Goal: Obtain resource: Download file/media

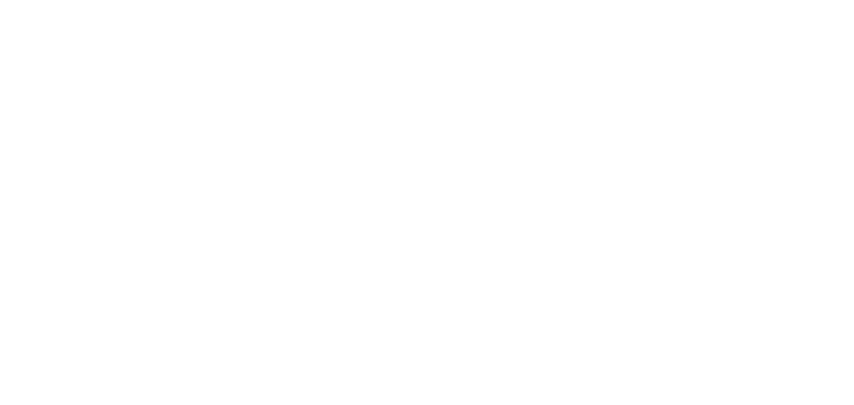
select select
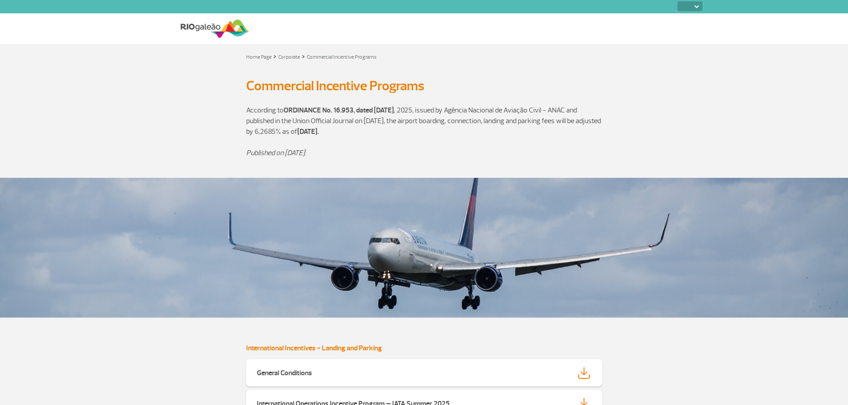
select select
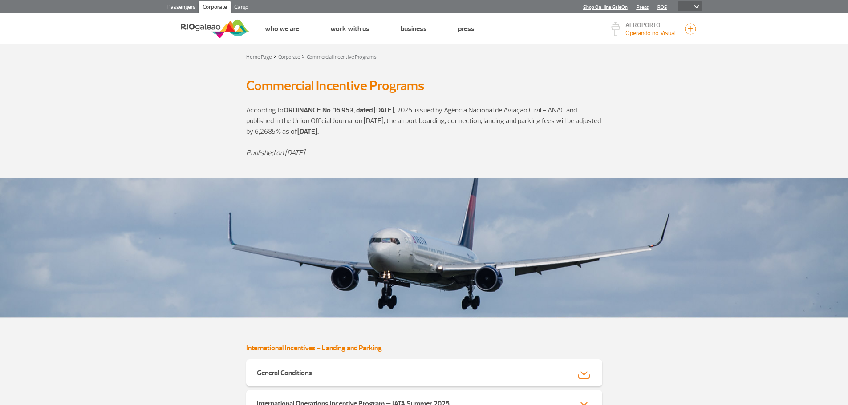
click at [739, 124] on section "According to ORDINANCE No. 16.953, dated [DATE], issued by Agência Nacional de …" at bounding box center [424, 131] width 848 height 75
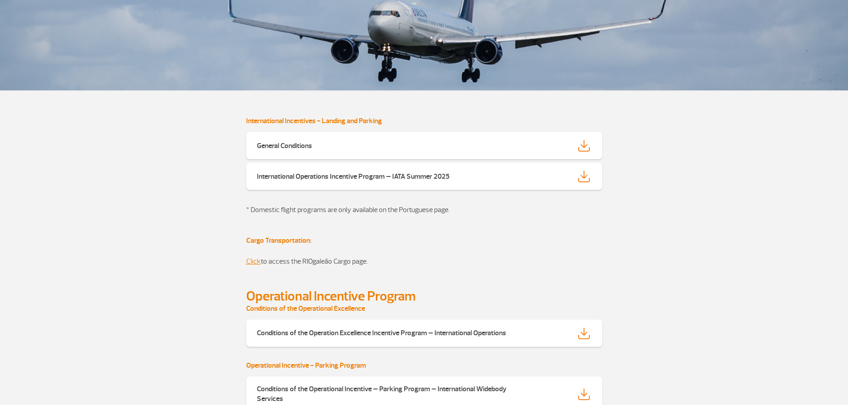
scroll to position [222, 0]
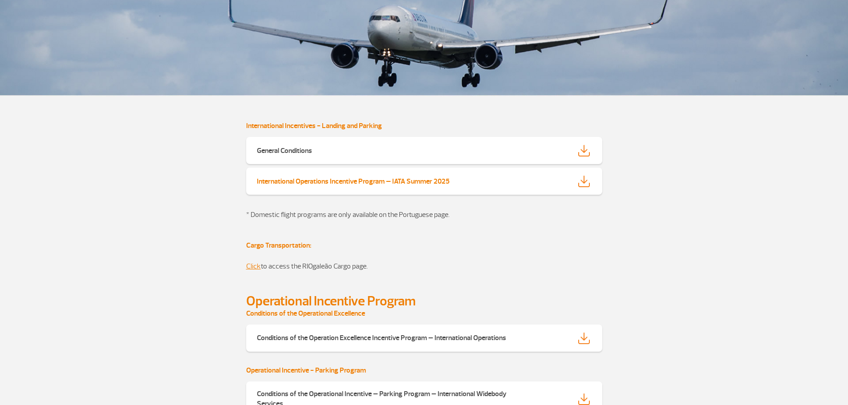
click at [587, 181] on img at bounding box center [584, 182] width 12 height 12
